Goal: Information Seeking & Learning: Learn about a topic

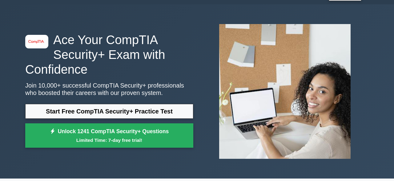
scroll to position [17, 0]
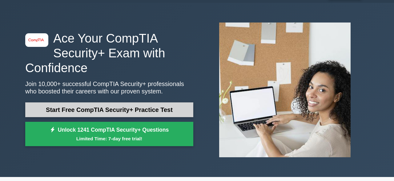
click at [103, 112] on link "Start Free CompTIA Security+ Practice Test" at bounding box center [109, 109] width 168 height 15
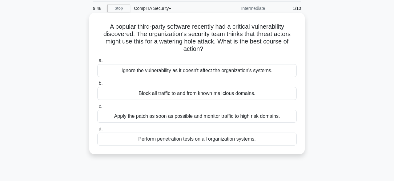
scroll to position [22, 0]
click at [143, 117] on div "Apply the patch as soon as possible and monitor traffic to high risk domains." at bounding box center [196, 116] width 199 height 13
click at [97, 108] on input "c. Apply the patch as soon as possible and monitor traffic to high risk domains." at bounding box center [97, 106] width 0 height 4
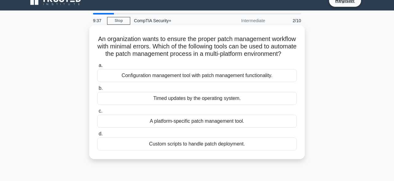
scroll to position [10, 0]
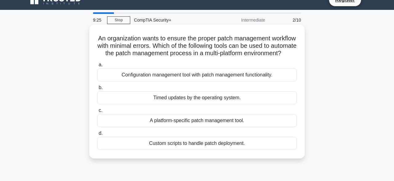
click at [182, 81] on div "Configuration management tool with patch management functionality." at bounding box center [196, 74] width 199 height 13
click at [97, 67] on input "a. Configuration management tool with patch management functionality." at bounding box center [97, 65] width 0 height 4
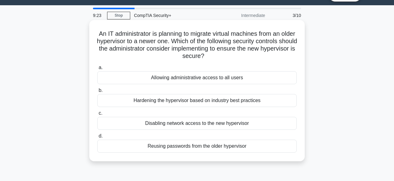
scroll to position [15, 0]
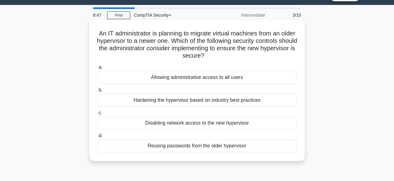
click at [174, 101] on div "Hardening the hypervisor based on industry best practices" at bounding box center [196, 100] width 199 height 13
click at [97, 92] on input "b. Hardening the hypervisor based on industry best practices" at bounding box center [97, 90] width 0 height 4
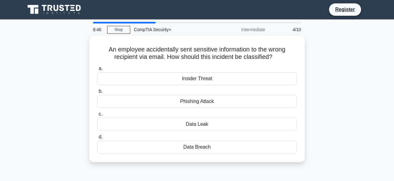
scroll to position [0, 0]
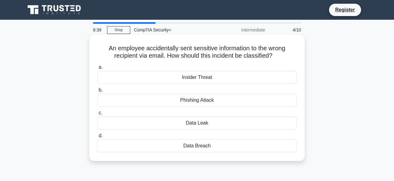
click at [176, 125] on div "Data Leak" at bounding box center [196, 122] width 199 height 13
click at [97, 115] on input "c. Data Leak" at bounding box center [97, 113] width 0 height 4
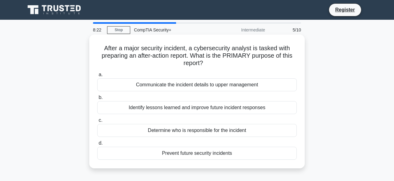
click at [186, 110] on div "Identify lessons learned and improve future incident responses" at bounding box center [196, 107] width 199 height 13
click at [97, 99] on input "b. Identify lessons learned and improve future incident responses" at bounding box center [97, 97] width 0 height 4
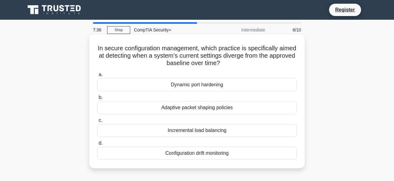
click at [199, 154] on div "Configuration drift monitoring" at bounding box center [196, 153] width 199 height 13
click at [97, 145] on input "d. Configuration drift monitoring" at bounding box center [97, 143] width 0 height 4
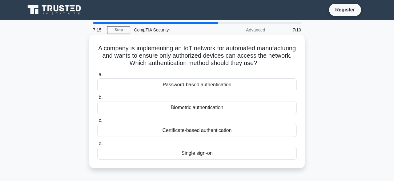
click at [205, 131] on div "Certificate-based authentication" at bounding box center [196, 130] width 199 height 13
click at [97, 122] on input "c. Certificate-based authentication" at bounding box center [97, 120] width 0 height 4
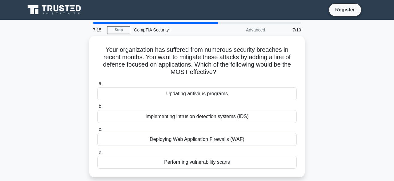
click at [205, 131] on label "c. Deploying Web Application Firewalls (WAF)" at bounding box center [196, 135] width 199 height 20
click at [97, 131] on input "c. Deploying Web Application Firewalls (WAF)" at bounding box center [97, 129] width 0 height 4
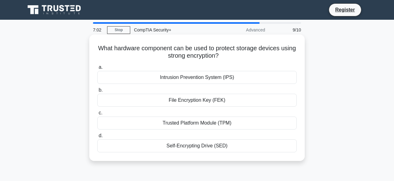
click at [202, 147] on div "Self-Encrypting Drive (SED)" at bounding box center [196, 145] width 199 height 13
click at [97, 138] on input "d. Self-Encrypting Drive (SED)" at bounding box center [97, 136] width 0 height 4
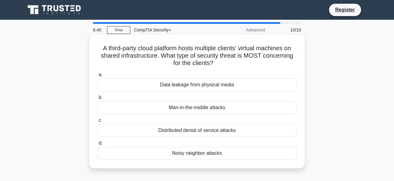
click at [253, 85] on div "Data leakage from physical media" at bounding box center [196, 84] width 199 height 13
click at [97, 77] on input "a. Data leakage from physical media" at bounding box center [97, 75] width 0 height 4
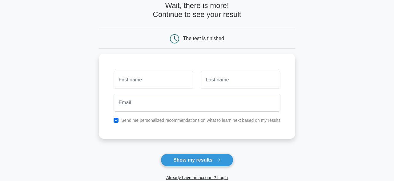
scroll to position [37, 0]
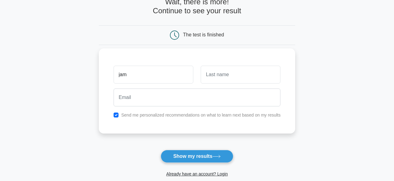
type input "jam"
click at [257, 76] on input "text" at bounding box center [241, 75] width 80 height 18
type input "jr"
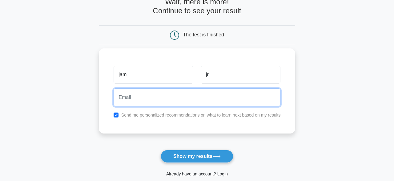
click at [237, 93] on input "email" at bounding box center [197, 97] width 167 height 18
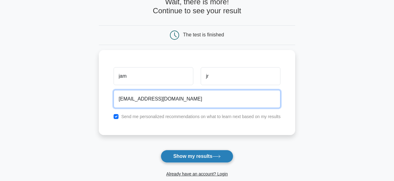
type input "umair2858@gmail.com"
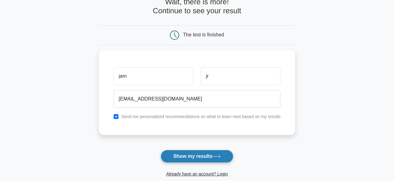
click at [208, 152] on button "Show my results" at bounding box center [197, 156] width 73 height 13
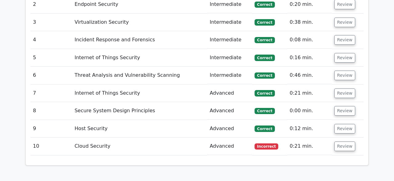
scroll to position [779, 0]
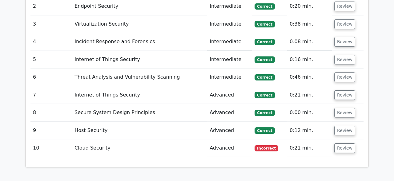
click at [195, 51] on td "Internet of Things Security" at bounding box center [139, 60] width 135 height 18
click at [344, 143] on button "Review" at bounding box center [344, 148] width 21 height 10
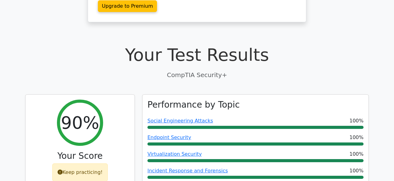
scroll to position [0, 0]
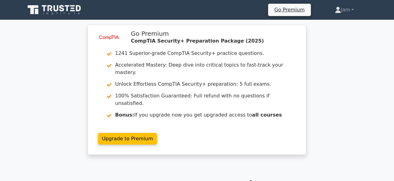
click at [213, 13] on div "Go Premium Jam Profile Settings Profile Settings Go Premium Jam Profile Settings" at bounding box center [228, 9] width 279 height 13
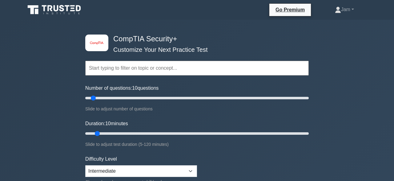
scroll to position [17, 0]
